Goal: Task Accomplishment & Management: Complete application form

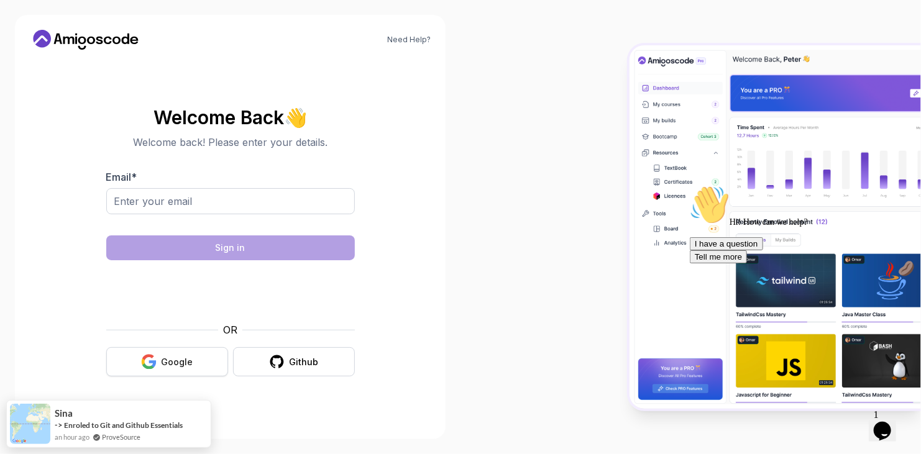
click at [193, 357] on button "Google" at bounding box center [167, 361] width 122 height 29
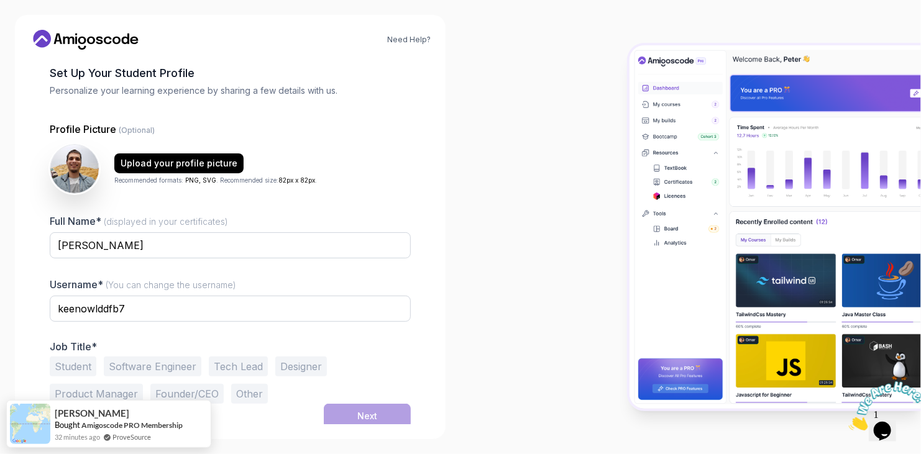
scroll to position [63, 0]
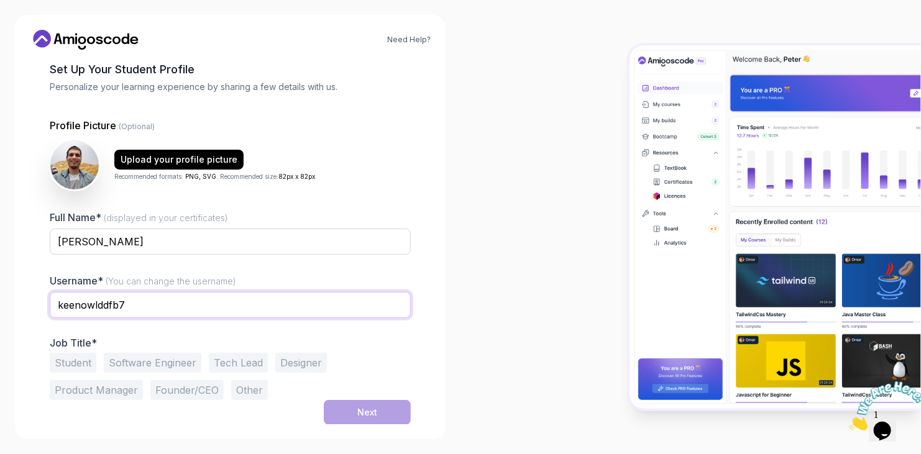
click at [176, 311] on input "keenowlddfb7" at bounding box center [230, 305] width 361 height 26
type input "k"
type input "pritilend"
click at [149, 365] on button "Software Engineer" at bounding box center [153, 363] width 98 height 20
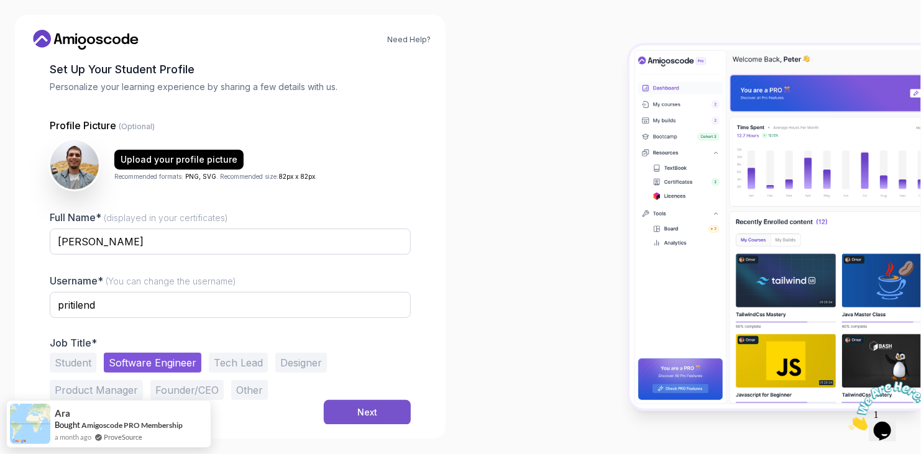
click at [385, 409] on button "Next" at bounding box center [367, 412] width 87 height 25
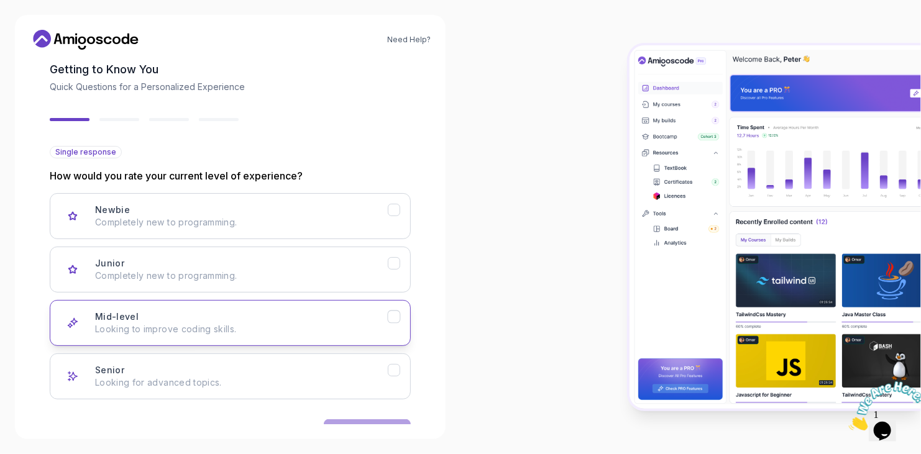
click at [381, 321] on div "Mid-level Looking to improve coding skills." at bounding box center [241, 323] width 293 height 25
click at [384, 380] on p "Looking for advanced topics." at bounding box center [241, 383] width 293 height 12
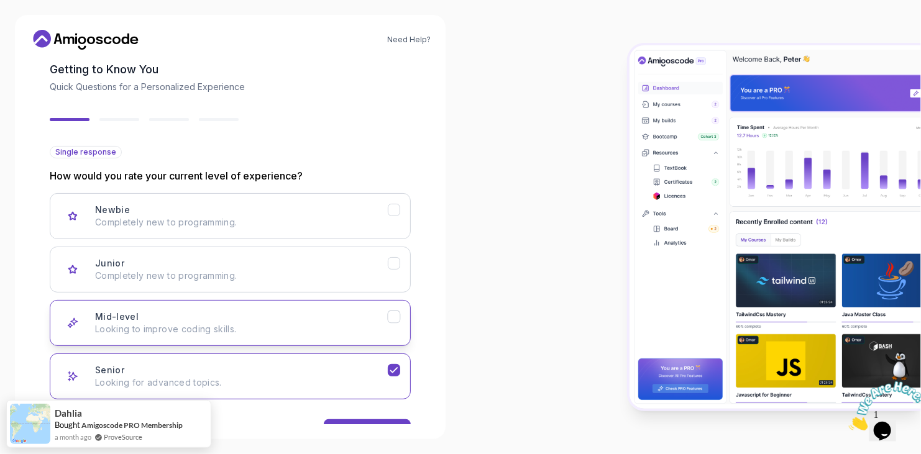
click at [397, 321] on icon "Mid-level" at bounding box center [394, 317] width 12 height 12
click at [385, 420] on button "Next" at bounding box center [367, 431] width 87 height 25
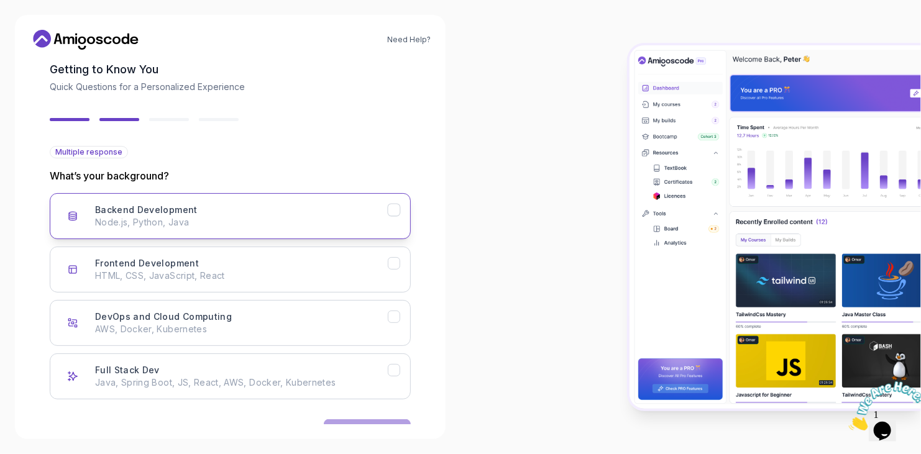
click at [309, 227] on p "Node.js, Python, Java" at bounding box center [241, 222] width 293 height 12
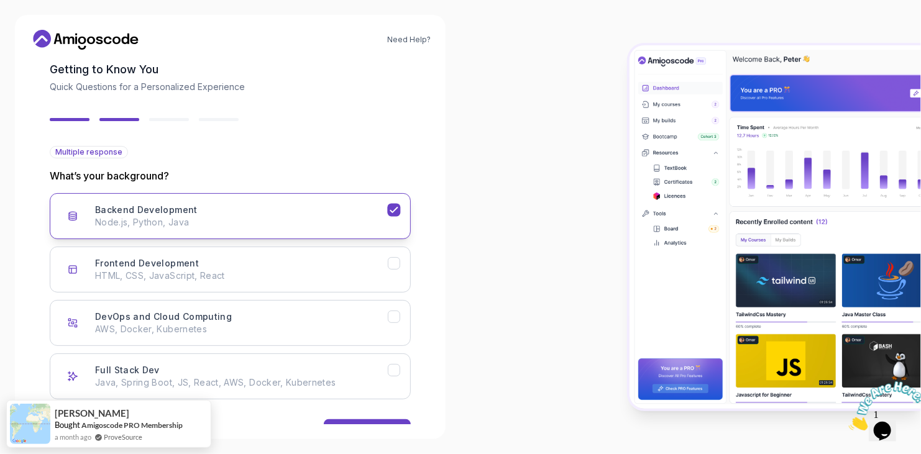
scroll to position [102, 0]
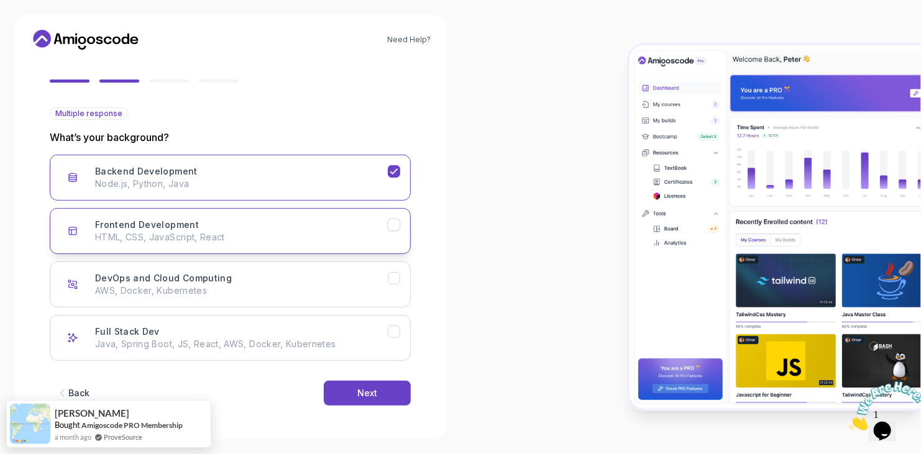
click at [360, 241] on p "HTML, CSS, JavaScript, React" at bounding box center [241, 237] width 293 height 12
click at [365, 391] on div "Next" at bounding box center [367, 393] width 20 height 12
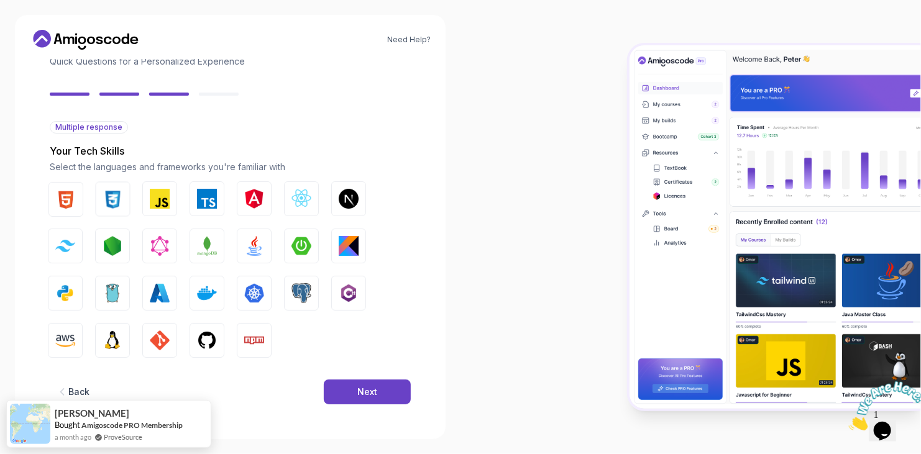
scroll to position [88, 0]
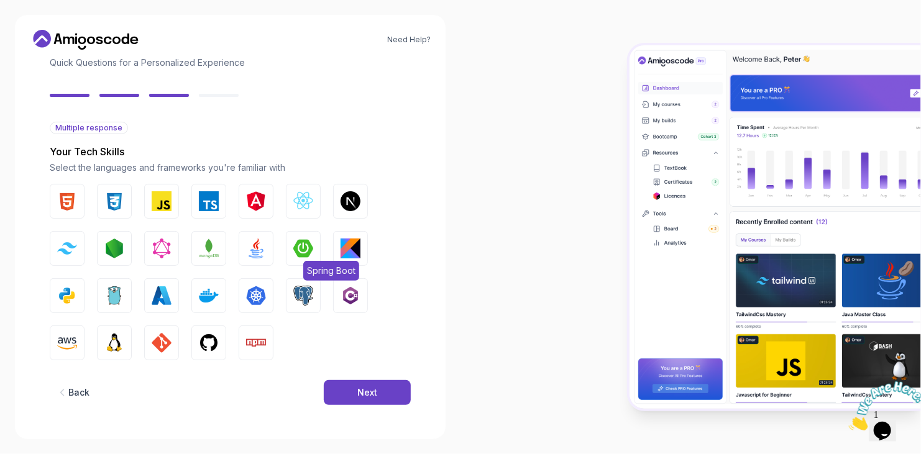
click at [301, 246] on img "button" at bounding box center [303, 249] width 20 height 20
click at [266, 241] on button "Java" at bounding box center [256, 248] width 35 height 35
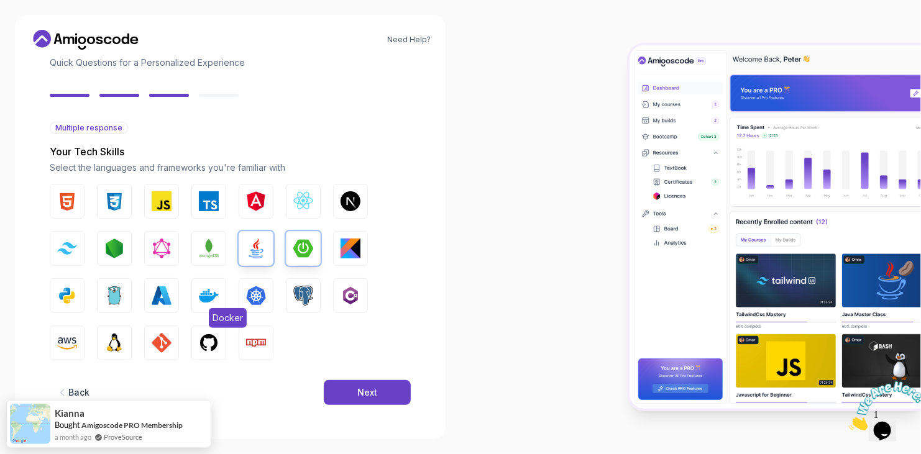
click at [216, 286] on img "button" at bounding box center [209, 296] width 20 height 20
click at [290, 305] on button "PostgreSQL" at bounding box center [303, 295] width 35 height 35
click at [169, 345] on img "button" at bounding box center [162, 343] width 20 height 20
click at [221, 345] on button "GitHub" at bounding box center [208, 343] width 35 height 35
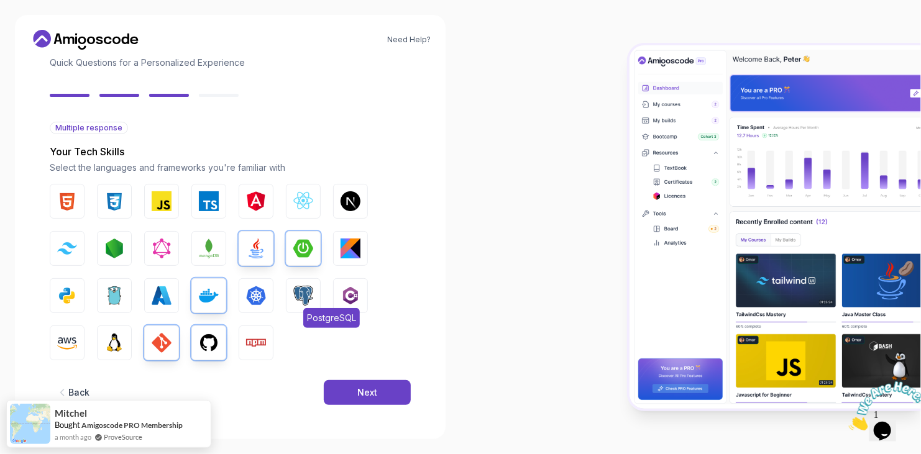
click at [304, 309] on span "PostgreSQL" at bounding box center [331, 318] width 57 height 20
click at [340, 383] on button "Next" at bounding box center [367, 392] width 87 height 25
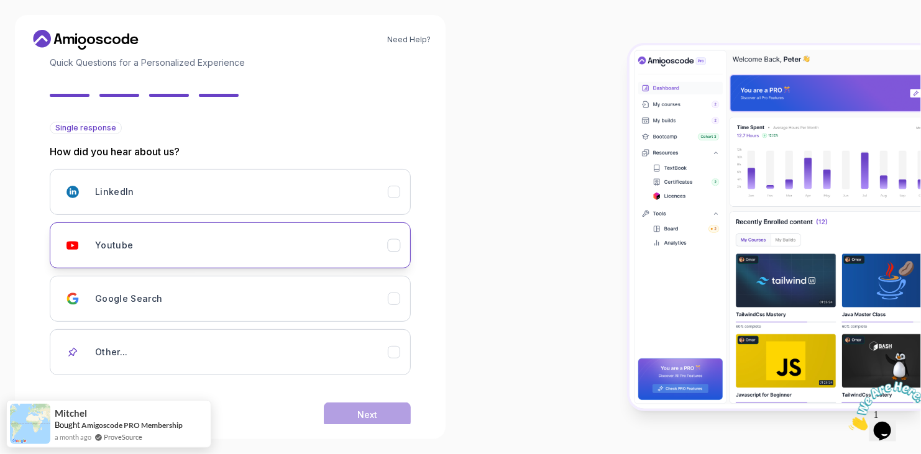
click at [306, 231] on button "Youtube" at bounding box center [230, 245] width 361 height 46
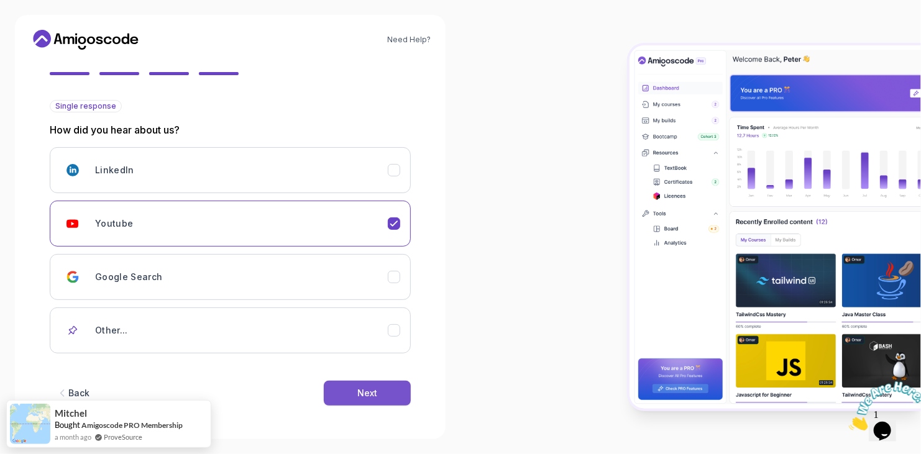
click at [351, 391] on button "Next" at bounding box center [367, 393] width 87 height 25
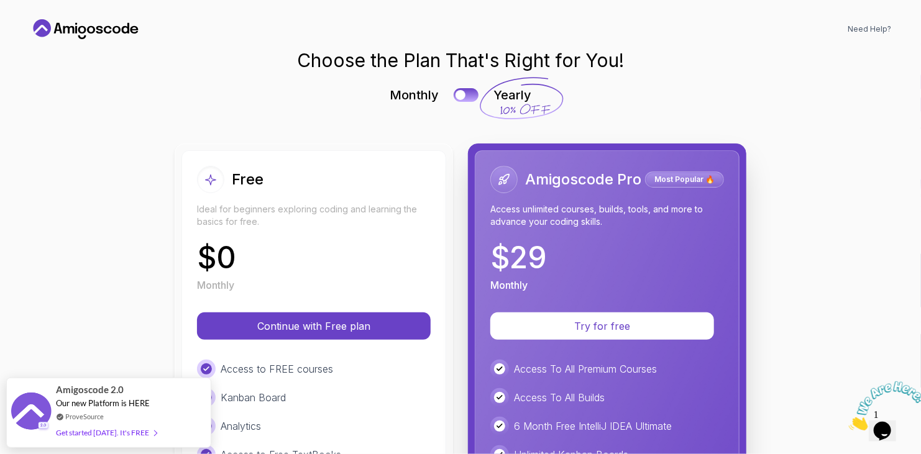
scroll to position [0, 0]
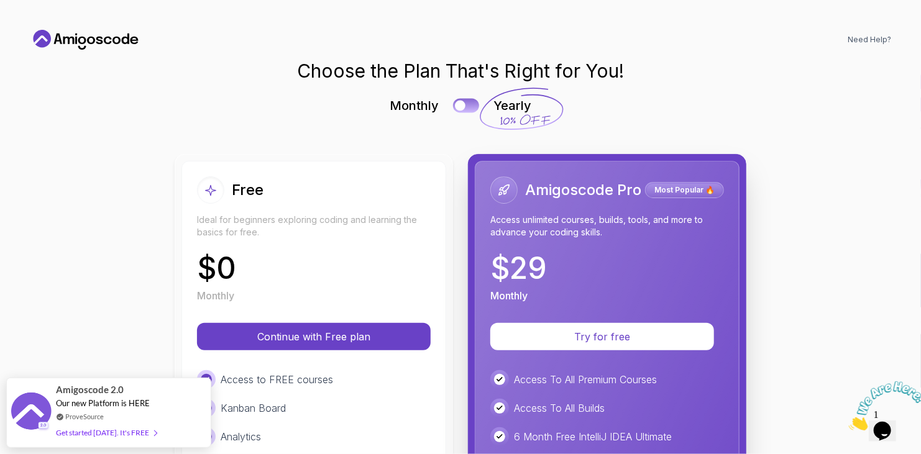
click at [455, 103] on div at bounding box center [460, 106] width 11 height 11
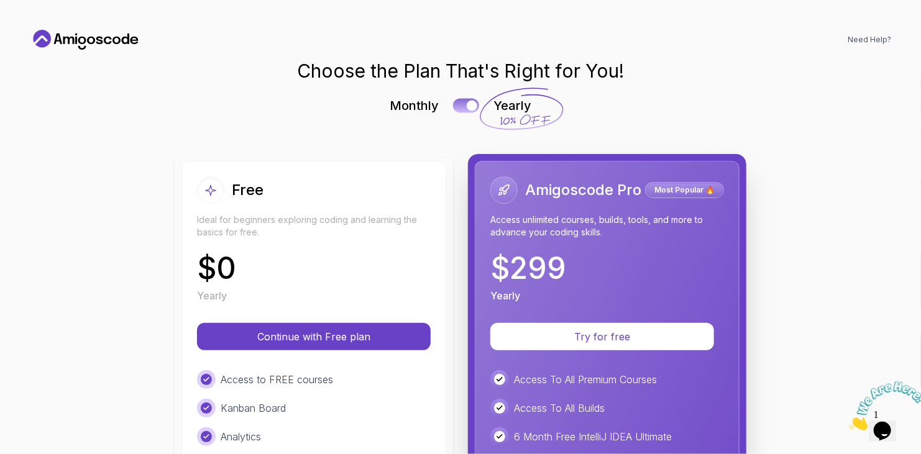
click at [454, 103] on button at bounding box center [466, 105] width 26 height 14
click at [455, 103] on div at bounding box center [460, 106] width 11 height 11
click at [454, 103] on button at bounding box center [466, 105] width 26 height 14
click at [455, 103] on div at bounding box center [460, 106] width 11 height 11
click at [454, 103] on button at bounding box center [466, 105] width 26 height 14
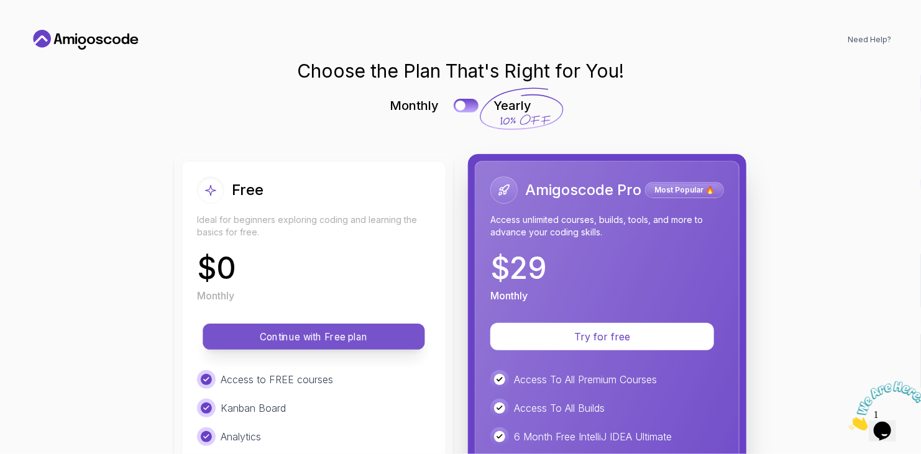
click at [339, 333] on p "Continue with Free plan" at bounding box center [314, 337] width 194 height 14
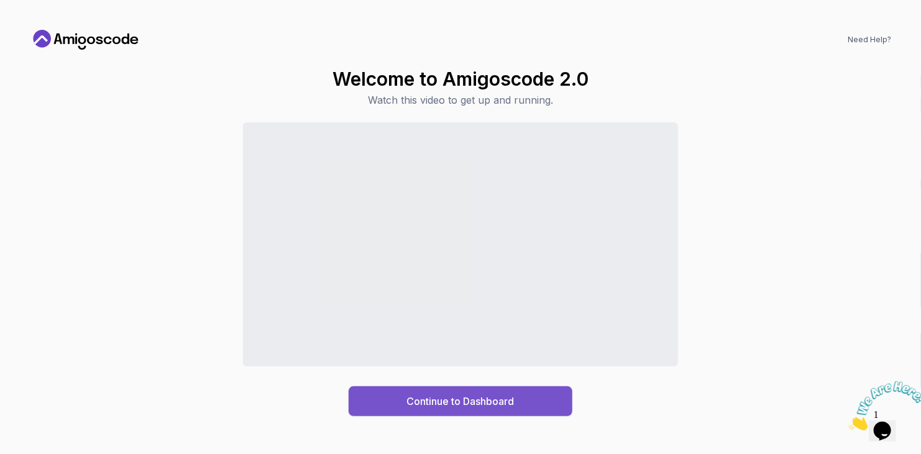
click at [361, 393] on button "Continue to Dashboard" at bounding box center [461, 401] width 224 height 30
